Goal: Transaction & Acquisition: Purchase product/service

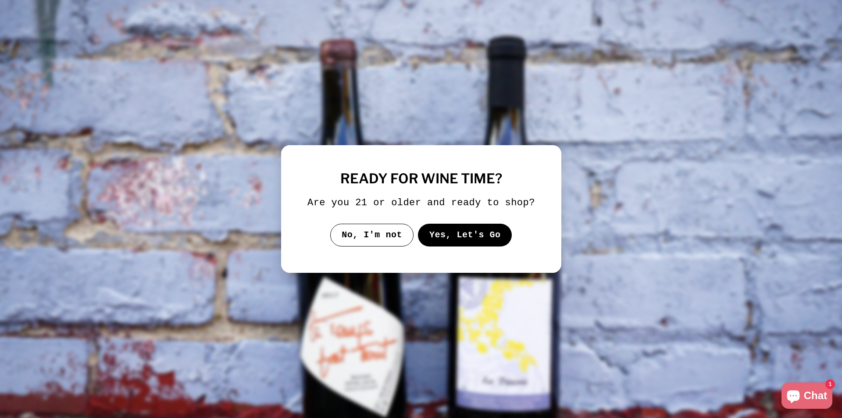
click at [474, 232] on button "Yes, Let's Go" at bounding box center [465, 235] width 94 height 23
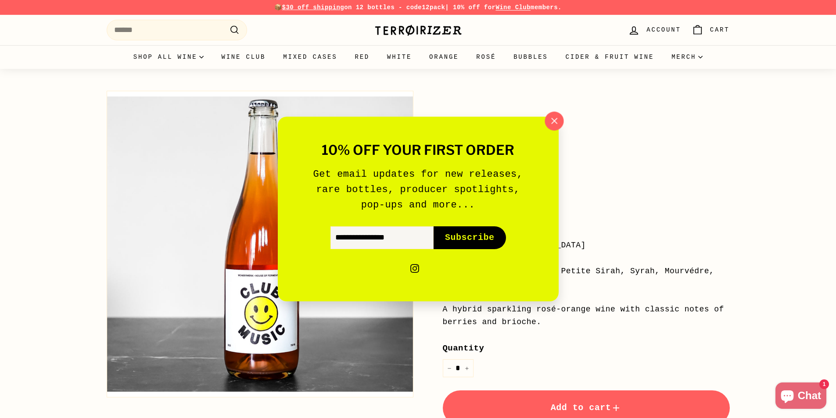
click at [555, 122] on icon "button" at bounding box center [554, 121] width 6 height 6
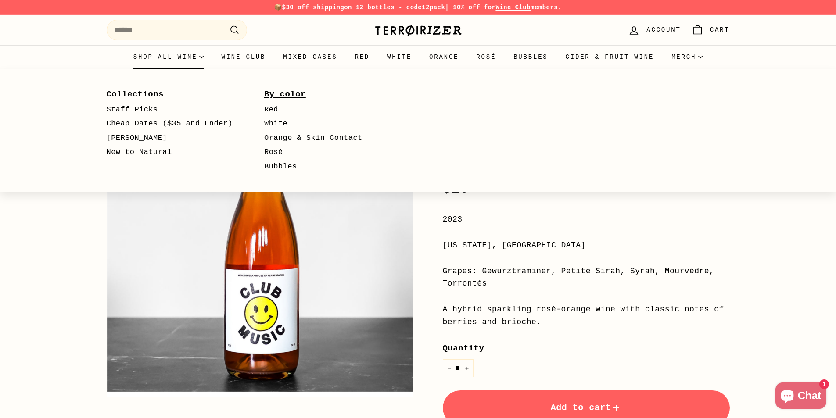
click at [296, 89] on link "By color" at bounding box center [330, 94] width 132 height 16
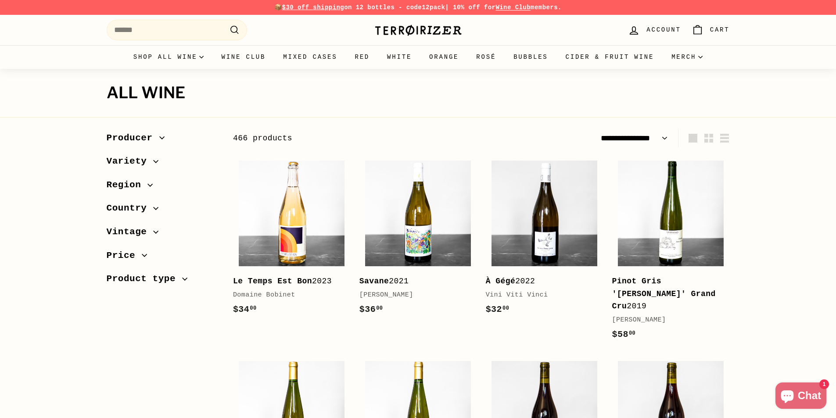
select select "**********"
